Goal: Navigation & Orientation: Find specific page/section

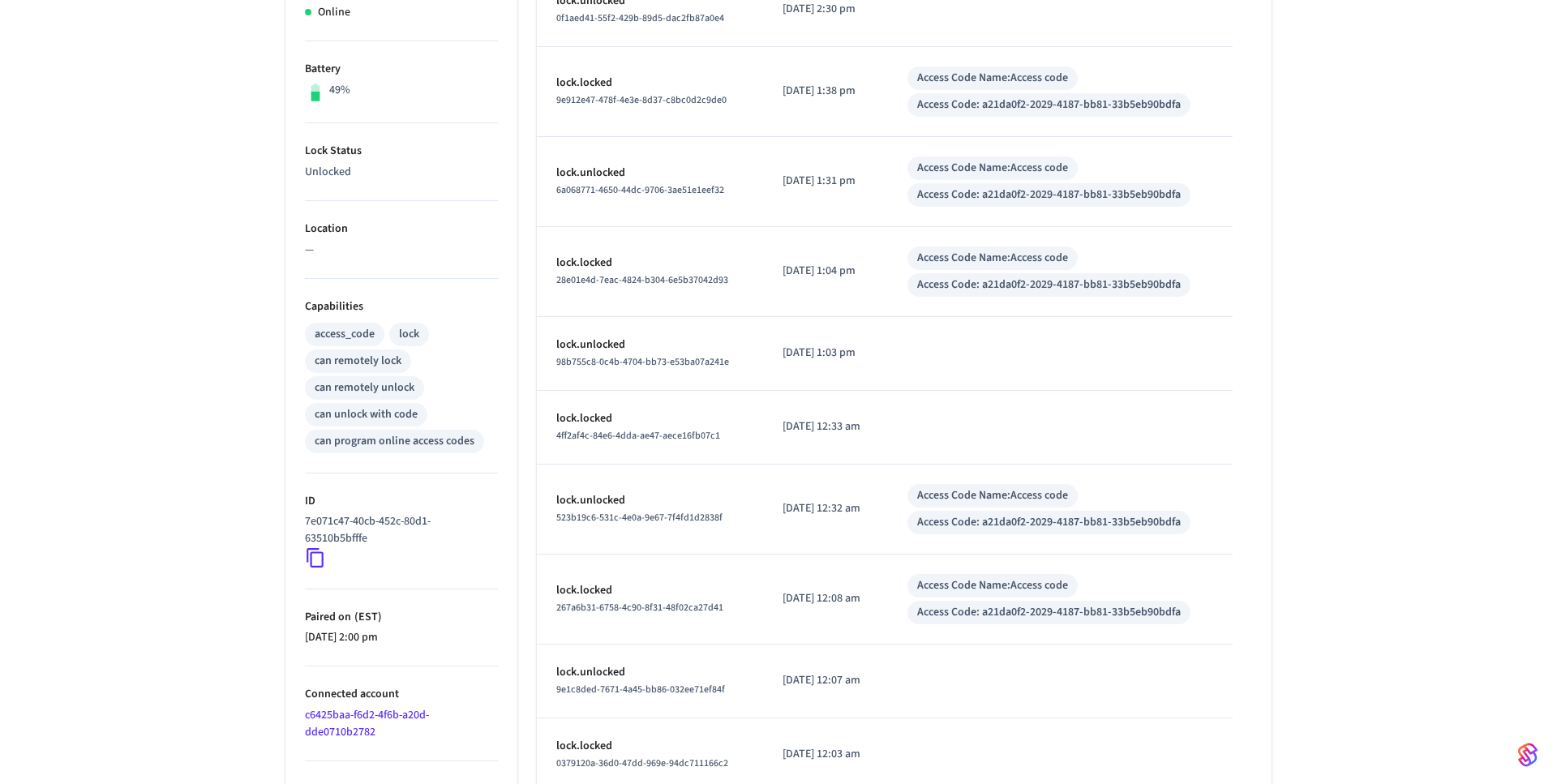
scroll to position [422, 0]
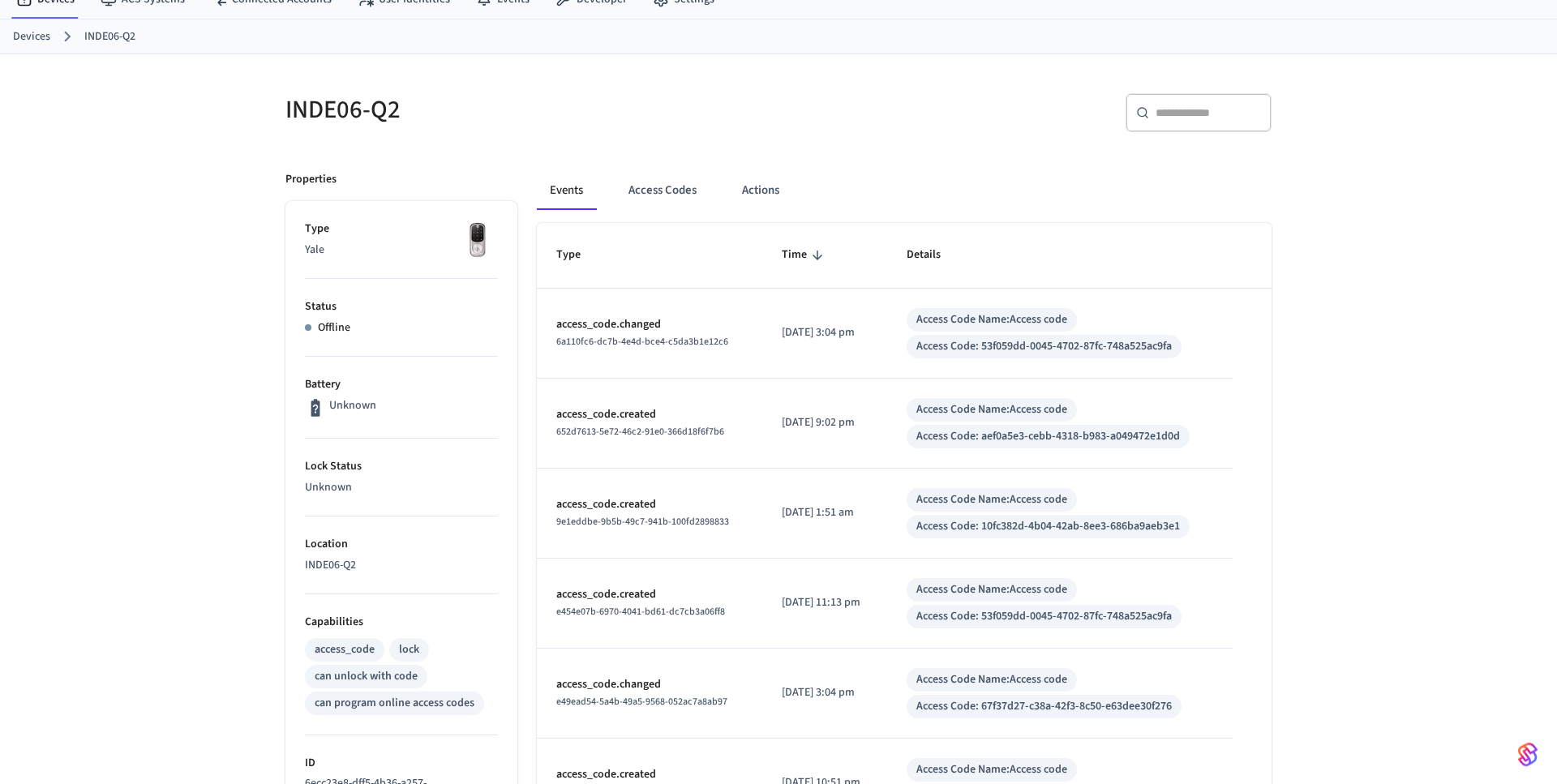
scroll to position [534, 0]
